Goal: Transaction & Acquisition: Book appointment/travel/reservation

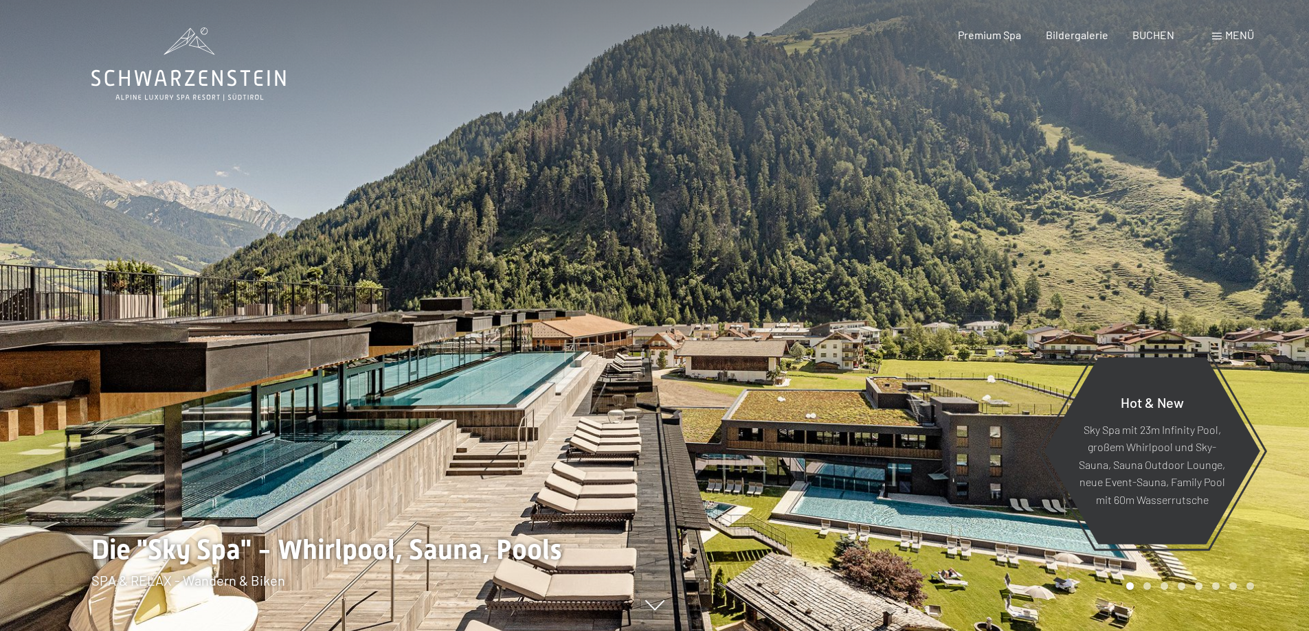
click at [1234, 31] on span "Menü" at bounding box center [1239, 34] width 29 height 13
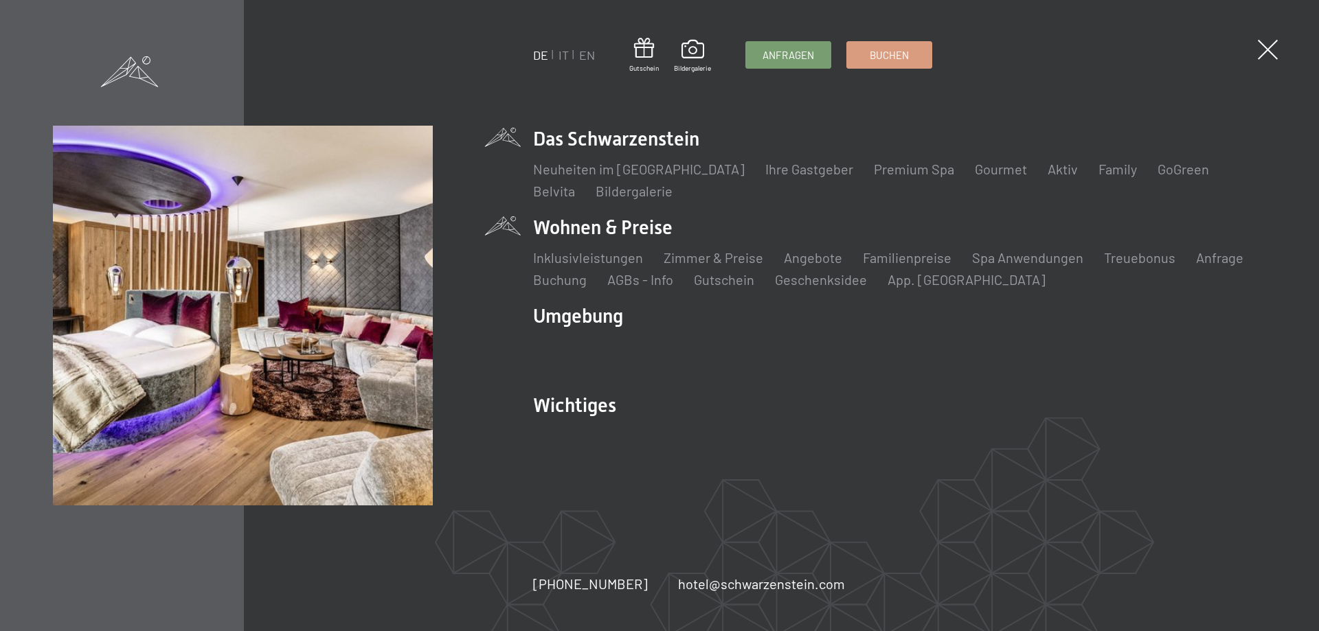
click at [591, 224] on li "Wohnen & Preise Inklusivleistungen Zimmer & Preise Liste Angebote Liste Familie…" at bounding box center [899, 251] width 733 height 75
click at [813, 259] on link "Angebote" at bounding box center [813, 257] width 58 height 16
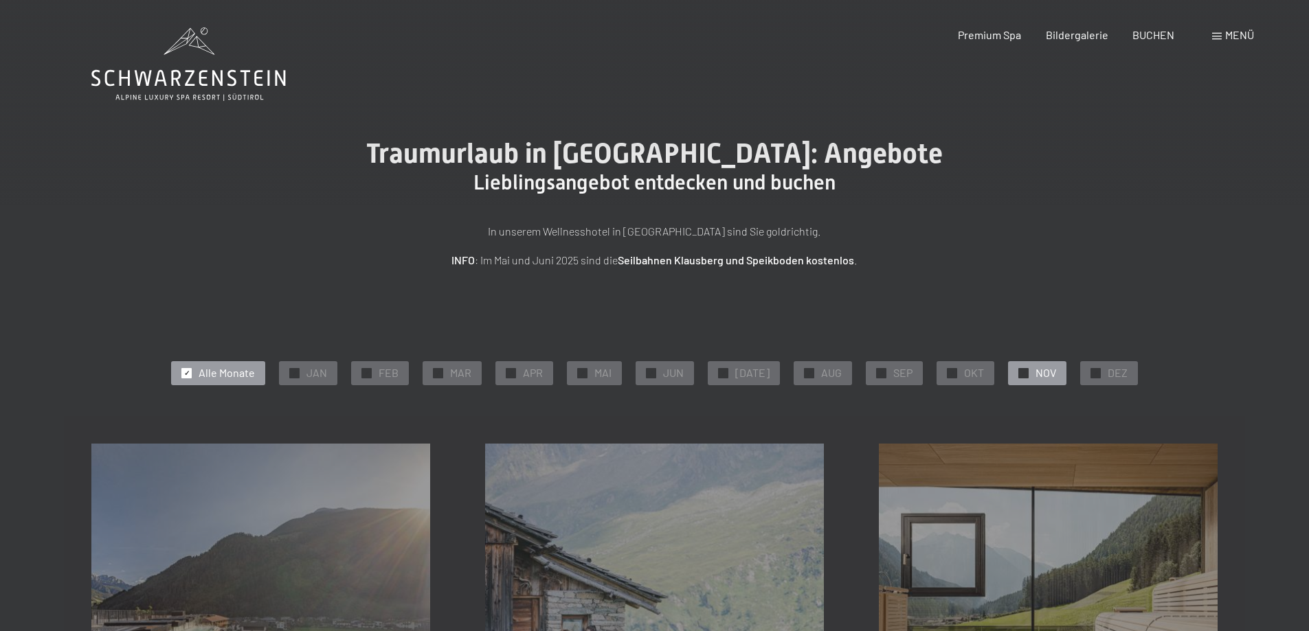
click at [1023, 374] on div "✓ NOV" at bounding box center [1037, 372] width 58 height 23
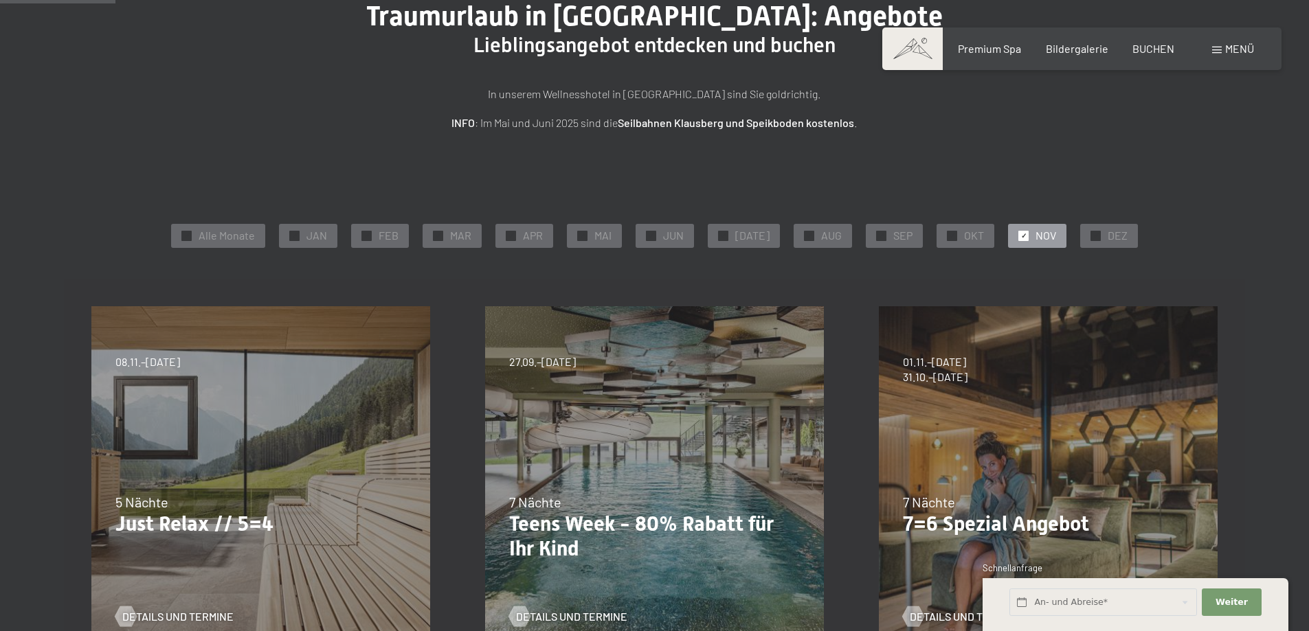
scroll to position [275, 0]
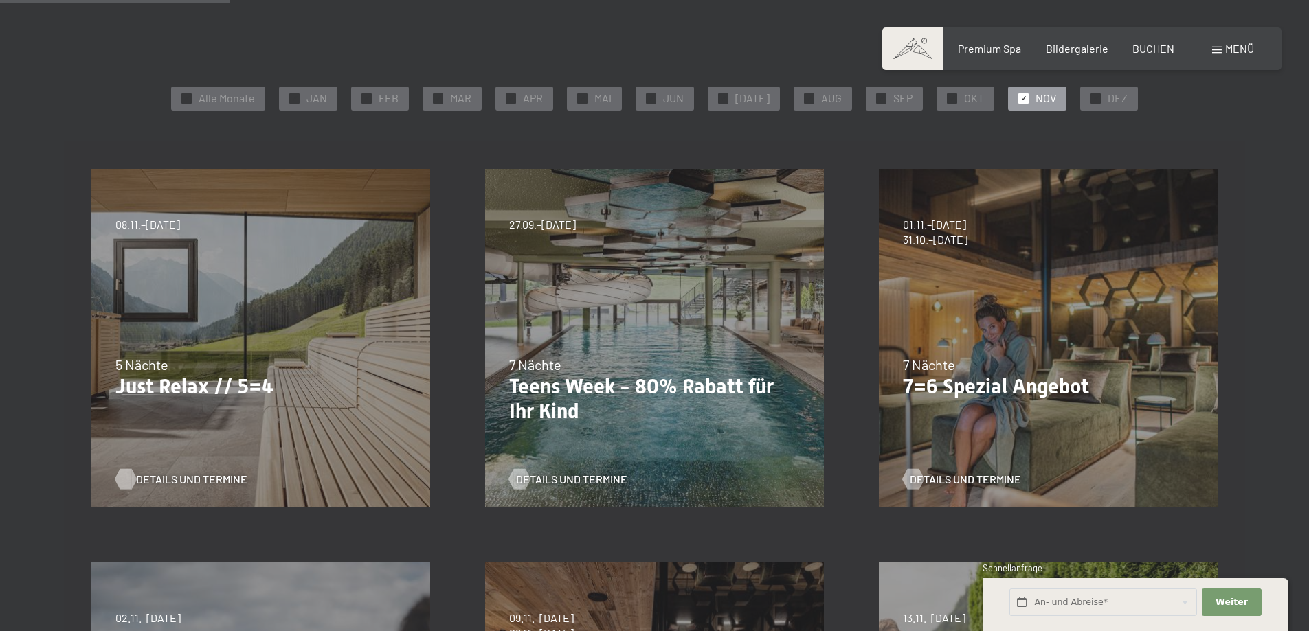
click at [176, 479] on span "Details und Termine" at bounding box center [191, 479] width 111 height 15
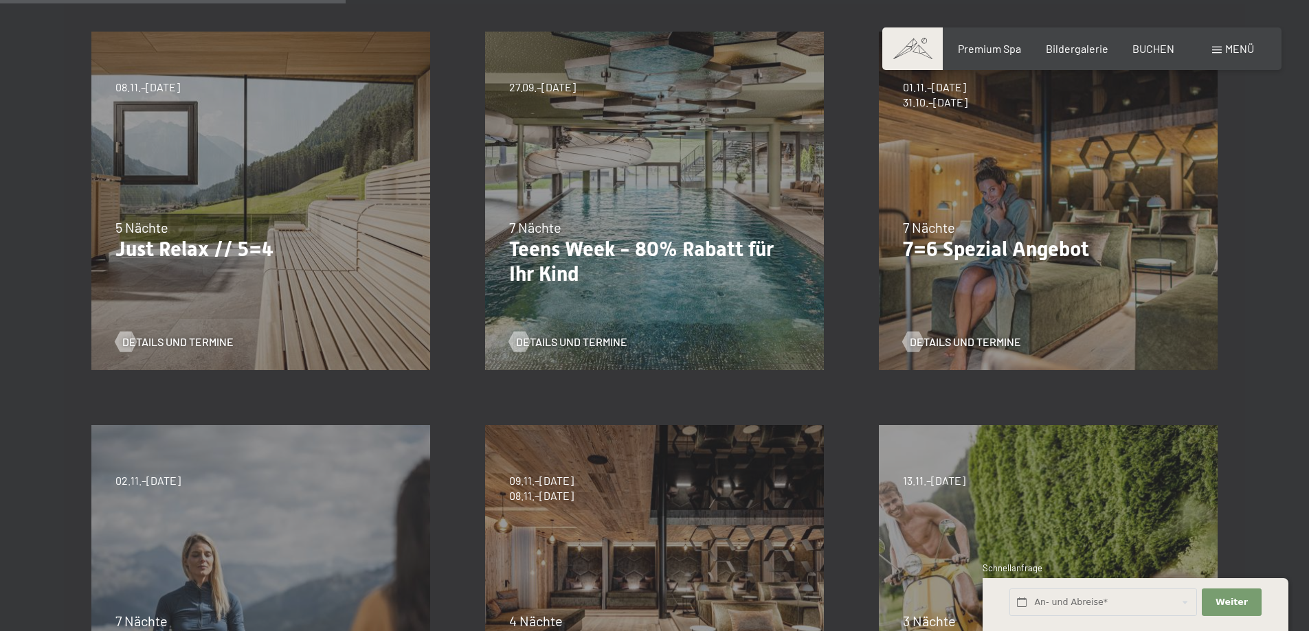
click at [992, 232] on div "7 Nächte" at bounding box center [1048, 227] width 291 height 19
click at [988, 262] on div "04.10.–26.10.2025 01.11.–21.12.2025 10.01.–01.02.2026 07.03.–29.03.2026 16.05.–…" at bounding box center [1048, 201] width 394 height 394
click at [973, 248] on p "7=6 Spezial Angebot" at bounding box center [1048, 249] width 291 height 25
click at [960, 337] on span "Details und Termine" at bounding box center [978, 342] width 111 height 15
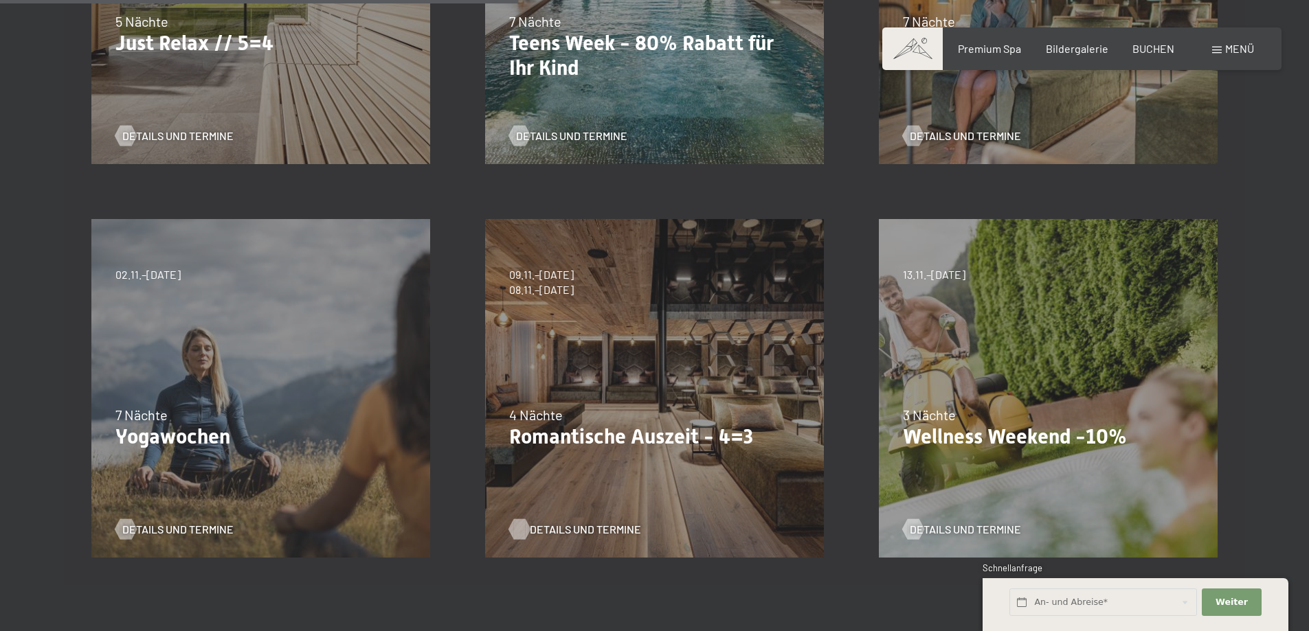
click at [569, 532] on span "Details und Termine" at bounding box center [585, 529] width 111 height 15
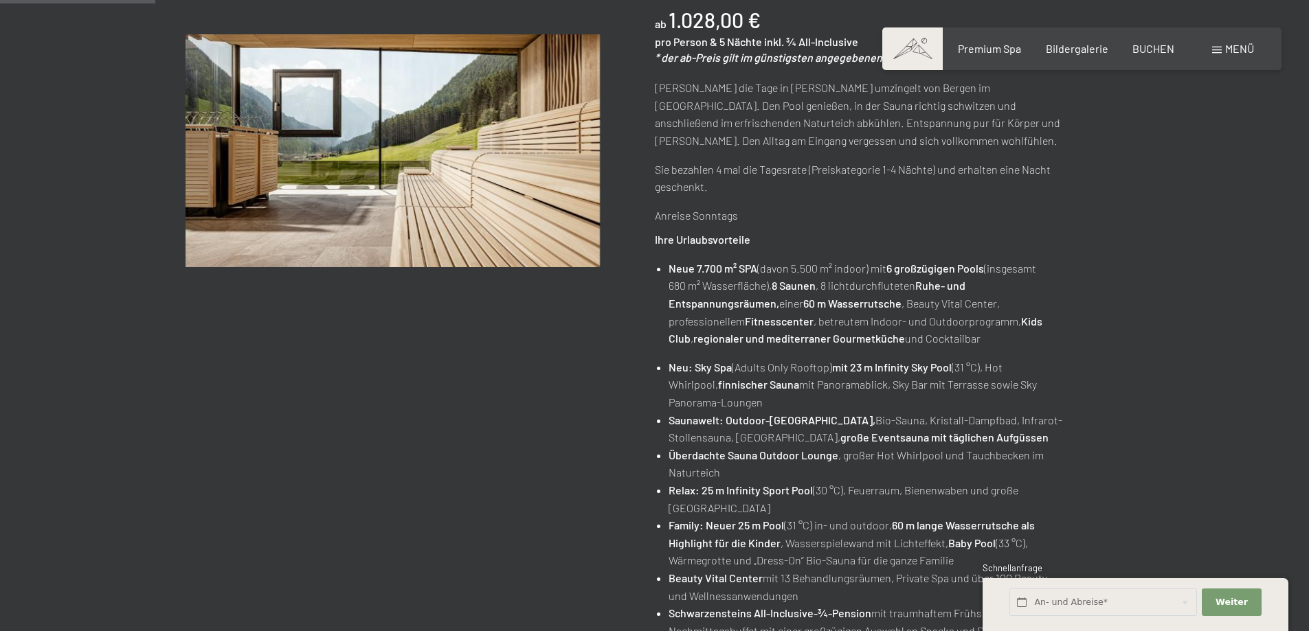
scroll to position [137, 0]
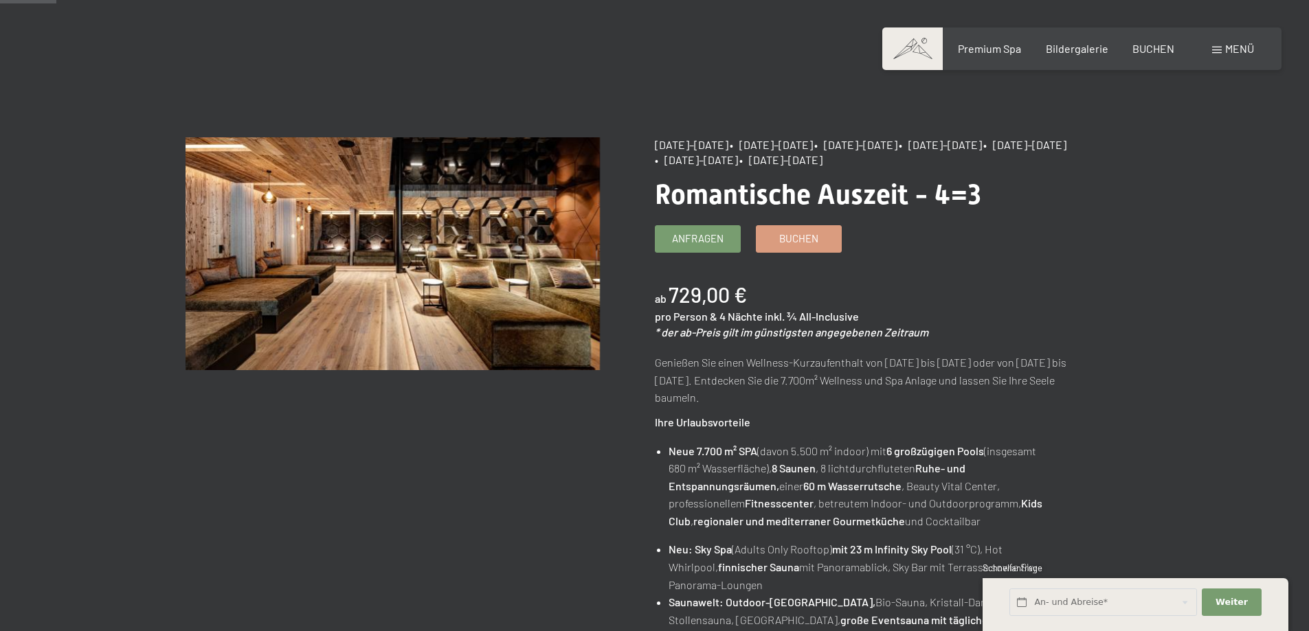
scroll to position [137, 0]
